Goal: Transaction & Acquisition: Purchase product/service

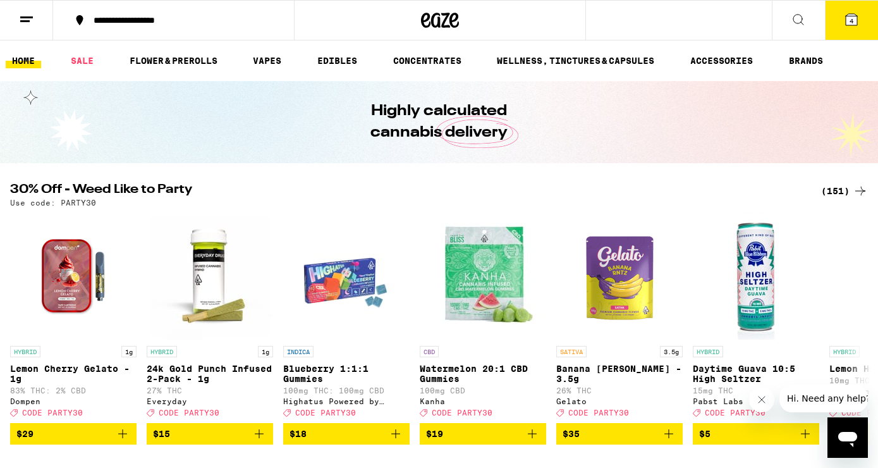
click at [841, 192] on div "(151)" at bounding box center [844, 190] width 47 height 15
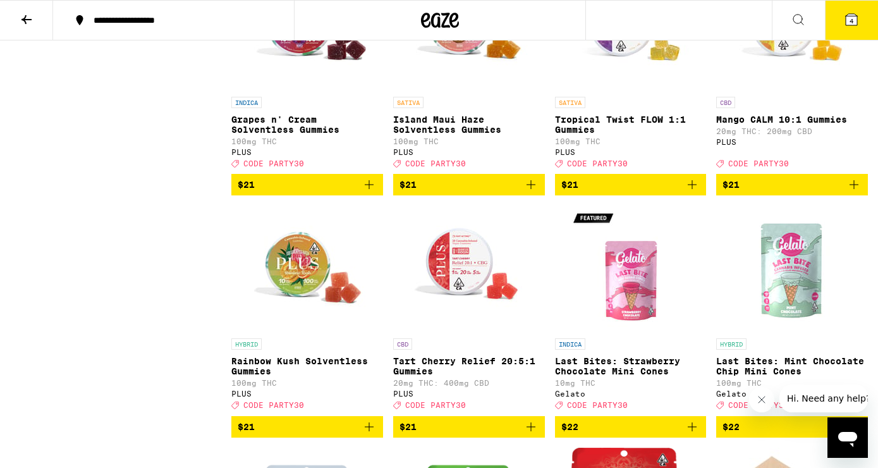
scroll to position [4187, 0]
